Goal: Information Seeking & Learning: Learn about a topic

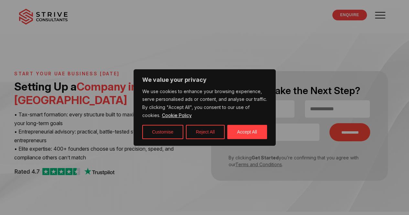
scroll to position [517, 0]
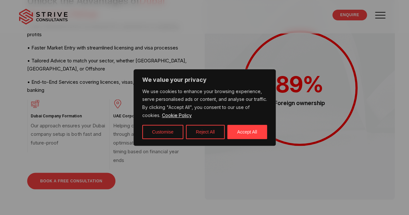
click at [214, 136] on button "Reject All" at bounding box center [205, 132] width 39 height 14
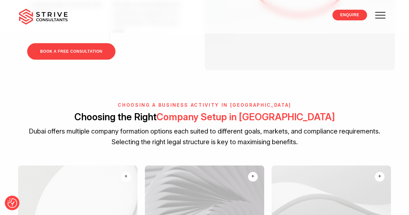
scroll to position [744, 0]
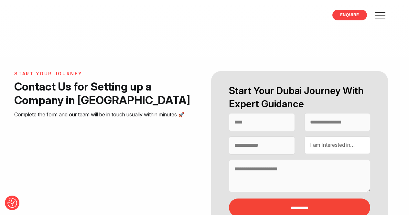
select select "Contact form"
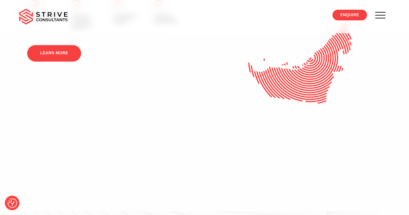
scroll to position [679, 0]
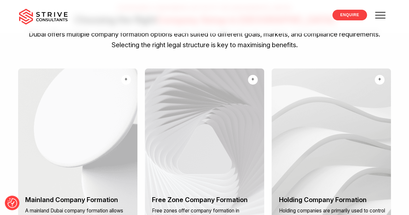
scroll to position [841, 0]
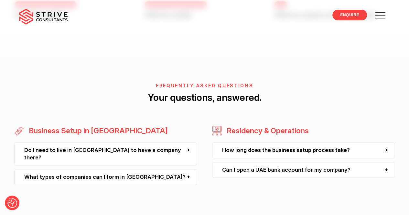
scroll to position [544, 0]
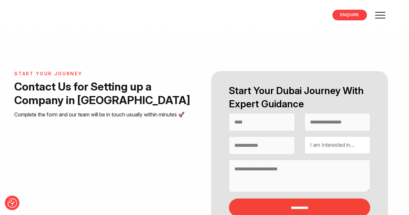
select select "Contact form"
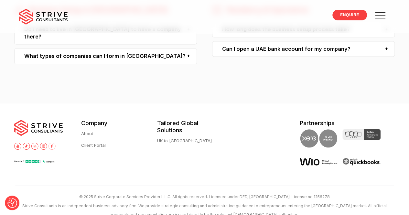
scroll to position [544, 0]
